Goal: Find specific page/section: Find specific page/section

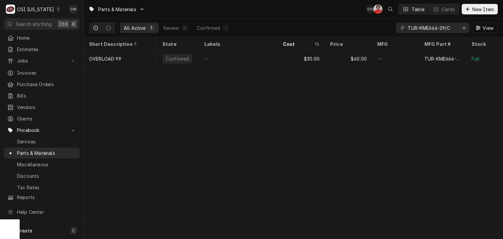
scroll to position [0, 73]
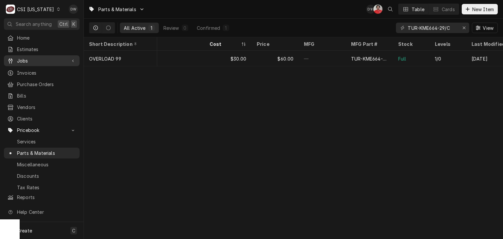
click at [41, 59] on span "Jobs" at bounding box center [41, 60] width 49 height 7
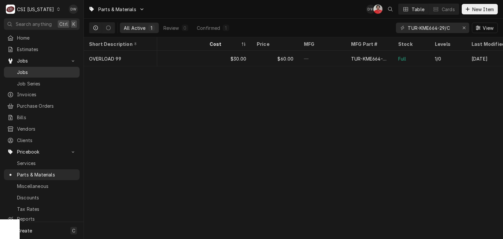
click at [51, 70] on span "Jobs" at bounding box center [46, 72] width 59 height 7
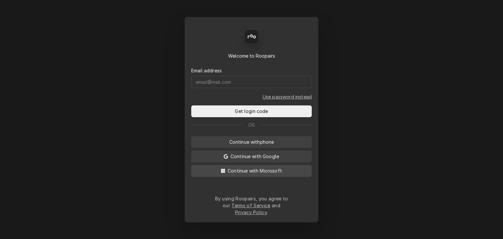
click at [250, 174] on span "Continue with Microsoft" at bounding box center [254, 170] width 57 height 7
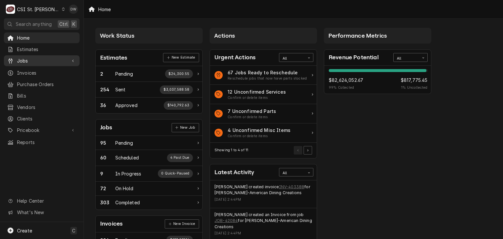
click at [26, 57] on span "Jobs" at bounding box center [41, 60] width 49 height 7
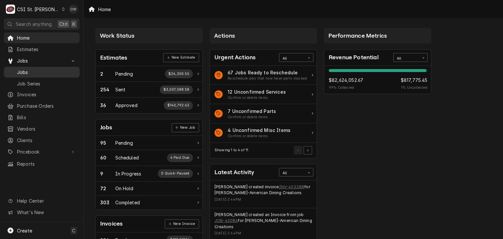
click at [26, 69] on span "Jobs" at bounding box center [46, 72] width 59 height 7
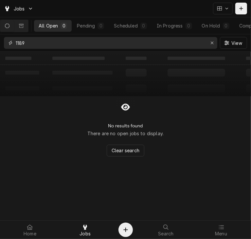
drag, startPoint x: 30, startPoint y: 43, endPoint x: -1, endPoint y: 38, distance: 31.5
click at [0, 38] on html "Jobs All Open 0 Pending 0 Scheduled 0 In Progress 0 On Hold 0 Completed 0 1189 …" at bounding box center [125, 119] width 251 height 239
type input "52436"
click at [24, 26] on icon "Dynamic Content Wrapper" at bounding box center [21, 26] width 5 height 5
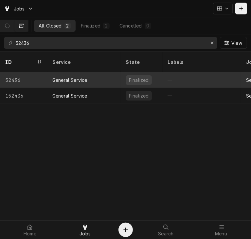
click at [66, 72] on div "General Service" at bounding box center [83, 80] width 73 height 16
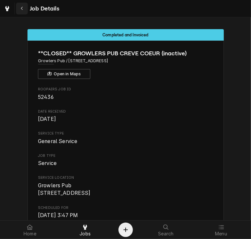
click at [24, 9] on div "Navigate back" at bounding box center [22, 8] width 7 height 7
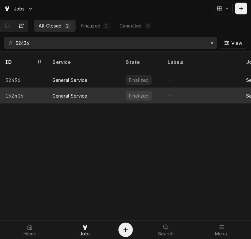
click at [54, 92] on div "General Service" at bounding box center [69, 95] width 35 height 7
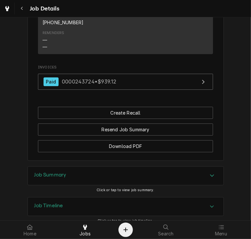
scroll to position [1011, 0]
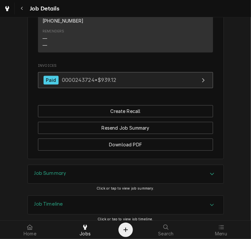
click at [74, 83] on span "0000243724 • $939.12" at bounding box center [89, 80] width 54 height 7
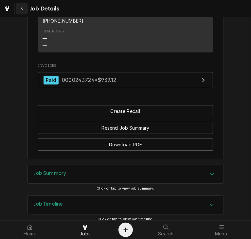
click at [24, 9] on div "Navigate back" at bounding box center [22, 8] width 7 height 7
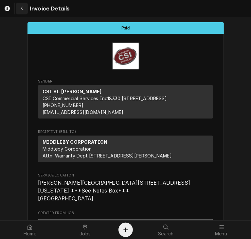
click at [22, 9] on icon "Navigate back" at bounding box center [22, 9] width 2 height 4
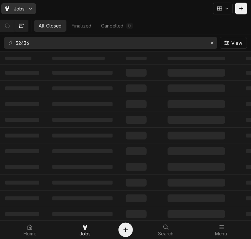
click at [4, 8] on div "Dynamic Content Wrapper" at bounding box center [7, 9] width 7 height 8
click at [4, 8] on html "Jobs All Closed Finalized Cancelled 0 52436 View ‌ ‌ ‌ ‌ ‌ ‌ ‌ ‌ ‌ ‌ ‌ ‌ ‌ ‌ ‌ …" at bounding box center [125, 119] width 251 height 239
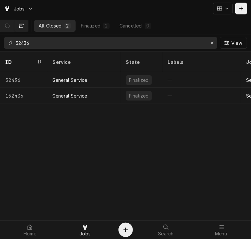
click at [35, 45] on input "52436" at bounding box center [110, 43] width 189 height 12
type input "52437"
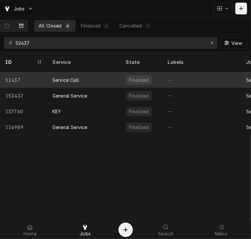
click at [18, 73] on div "52437" at bounding box center [23, 80] width 47 height 16
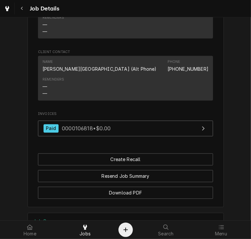
scroll to position [727, 0]
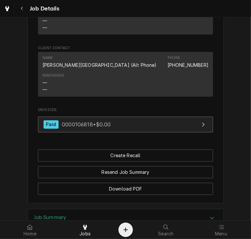
click at [76, 117] on link "Paid 0000106818 • $0.00" at bounding box center [125, 125] width 175 height 16
